Goal: Navigation & Orientation: Find specific page/section

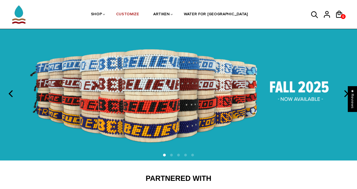
scroll to position [23, 0]
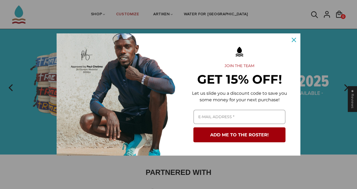
click at [294, 39] on icon "close icon" at bounding box center [294, 40] width 4 height 4
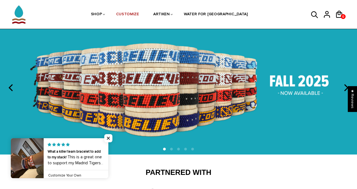
click at [346, 88] on icon "next" at bounding box center [345, 87] width 7 height 7
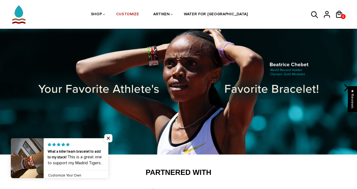
click at [346, 88] on icon "next" at bounding box center [345, 87] width 7 height 7
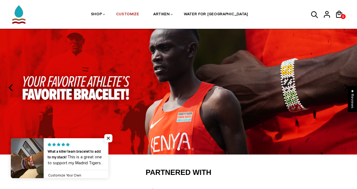
click at [346, 88] on icon "next" at bounding box center [345, 87] width 7 height 7
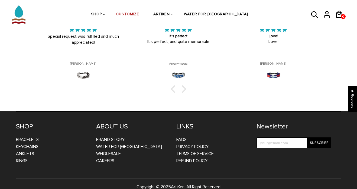
scroll to position [877, 0]
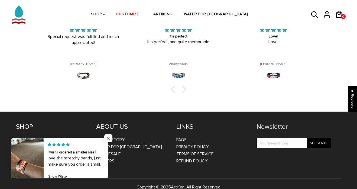
click at [108, 137] on span "Close popup widget" at bounding box center [108, 138] width 8 height 8
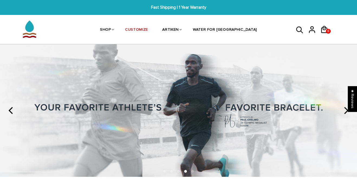
scroll to position [0, 0]
click at [148, 28] on link "CUSTOMIZE" at bounding box center [136, 30] width 23 height 29
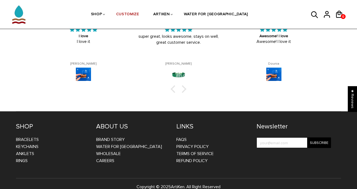
scroll to position [877, 0]
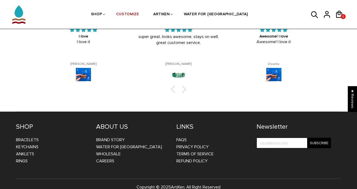
click at [182, 122] on h4 "LINKS" at bounding box center [212, 126] width 72 height 8
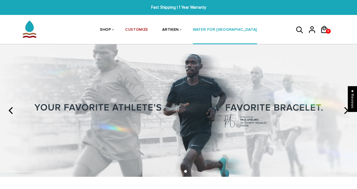
scroll to position [0, 0]
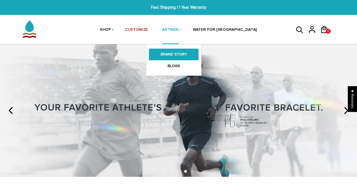
click at [183, 54] on link "BRAND STORY" at bounding box center [174, 53] width 50 height 11
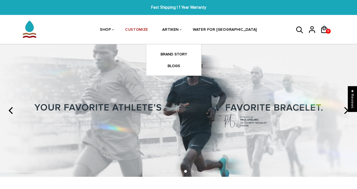
click at [275, 31] on ul "SHOP BRACELETS TEXT Inspirational fuel for maximum growth." at bounding box center [178, 29] width 217 height 29
click at [312, 31] on icon at bounding box center [311, 32] width 5 height 2
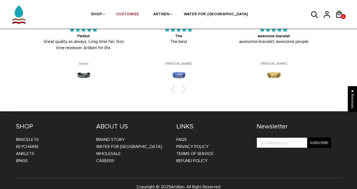
scroll to position [877, 0]
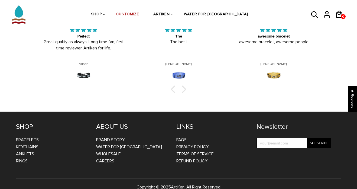
click at [107, 122] on h4 "ABOUT US" at bounding box center [132, 126] width 72 height 8
click at [177, 184] on link "ArtiKen" at bounding box center [178, 186] width 14 height 5
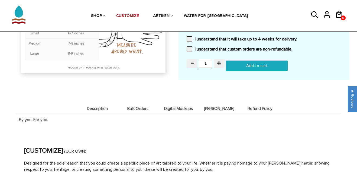
scroll to position [569, 0]
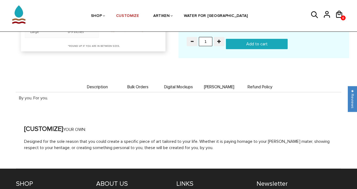
click at [136, 85] on span "Bulk Orders" at bounding box center [138, 87] width 38 height 5
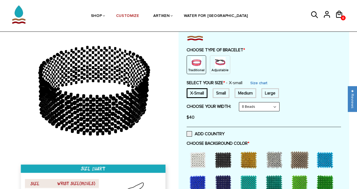
scroll to position [48, 0]
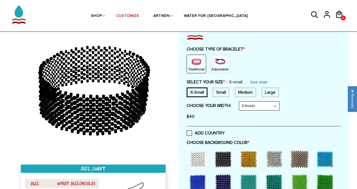
click at [223, 91] on div "Small" at bounding box center [221, 92] width 17 height 10
click at [249, 95] on div "Medium" at bounding box center [246, 92] width 22 height 10
select select "6-beads"
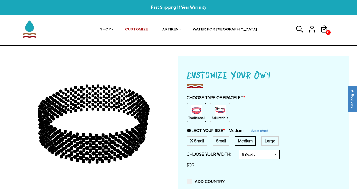
scroll to position [0, 0]
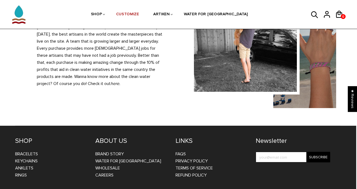
scroll to position [534, 1]
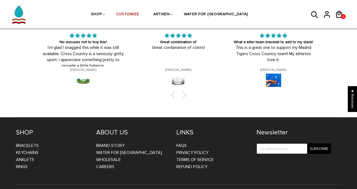
scroll to position [592, 0]
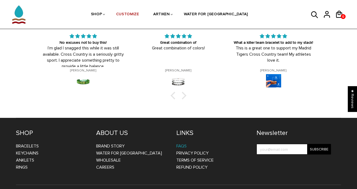
click at [180, 143] on link "FAQs" at bounding box center [181, 145] width 10 height 5
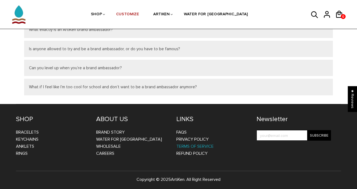
scroll to position [248, 0]
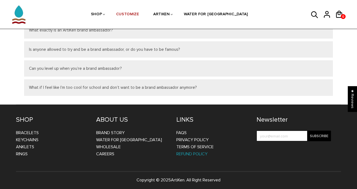
click at [192, 151] on link "Refund Policy" at bounding box center [191, 153] width 31 height 5
